Goal: Find specific page/section: Find specific page/section

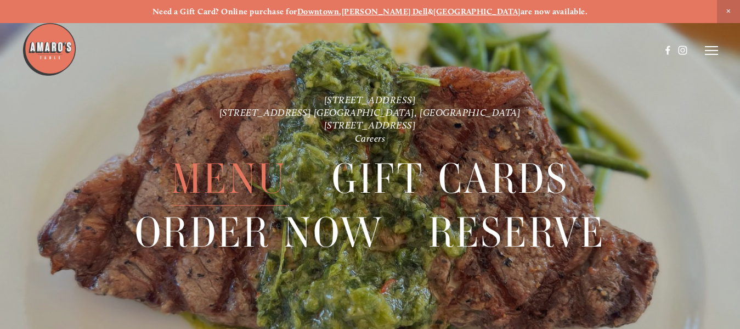
click at [249, 184] on span "Menu" at bounding box center [229, 178] width 116 height 54
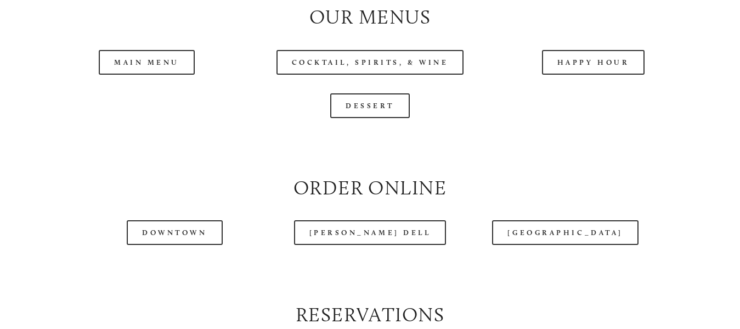
scroll to position [1097, 0]
click at [154, 71] on header "Menu Order Now Visit Gallery 0" at bounding box center [370, 23] width 696 height 101
click at [183, 241] on link "Downtown" at bounding box center [174, 231] width 95 height 25
